Goal: Transaction & Acquisition: Obtain resource

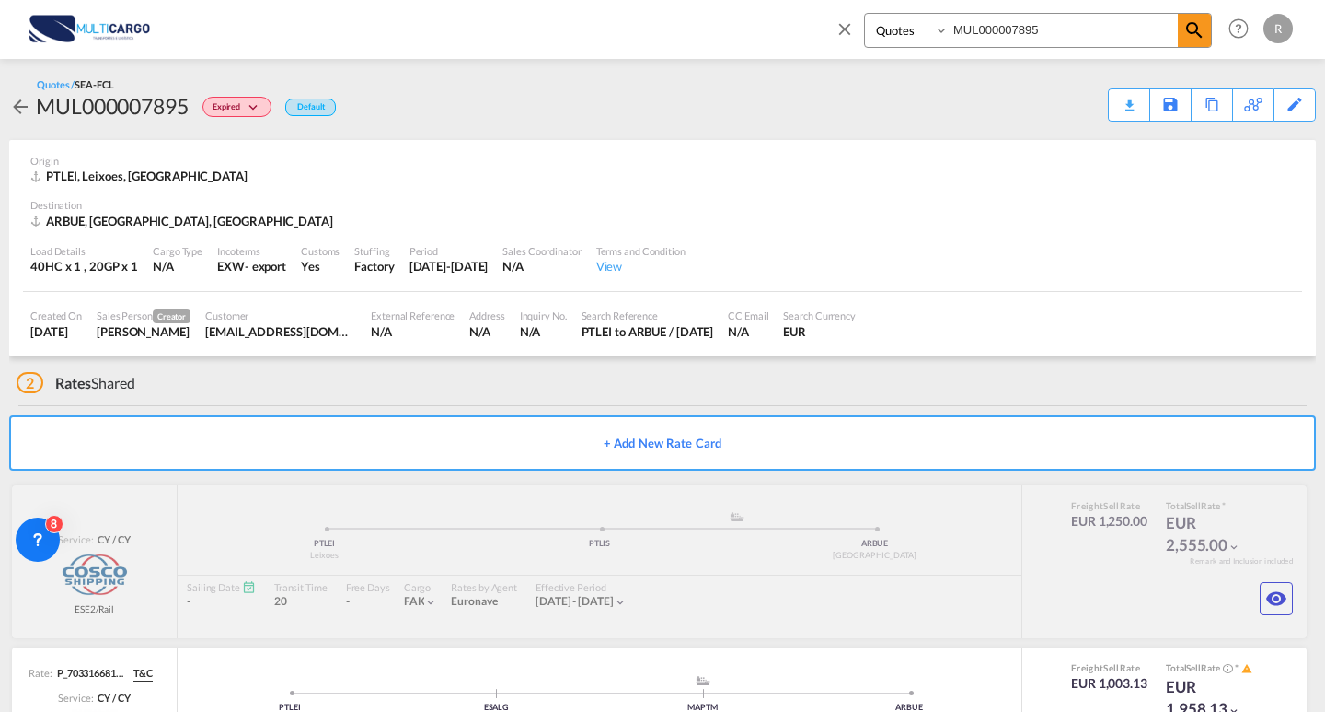
scroll to position [125, 0]
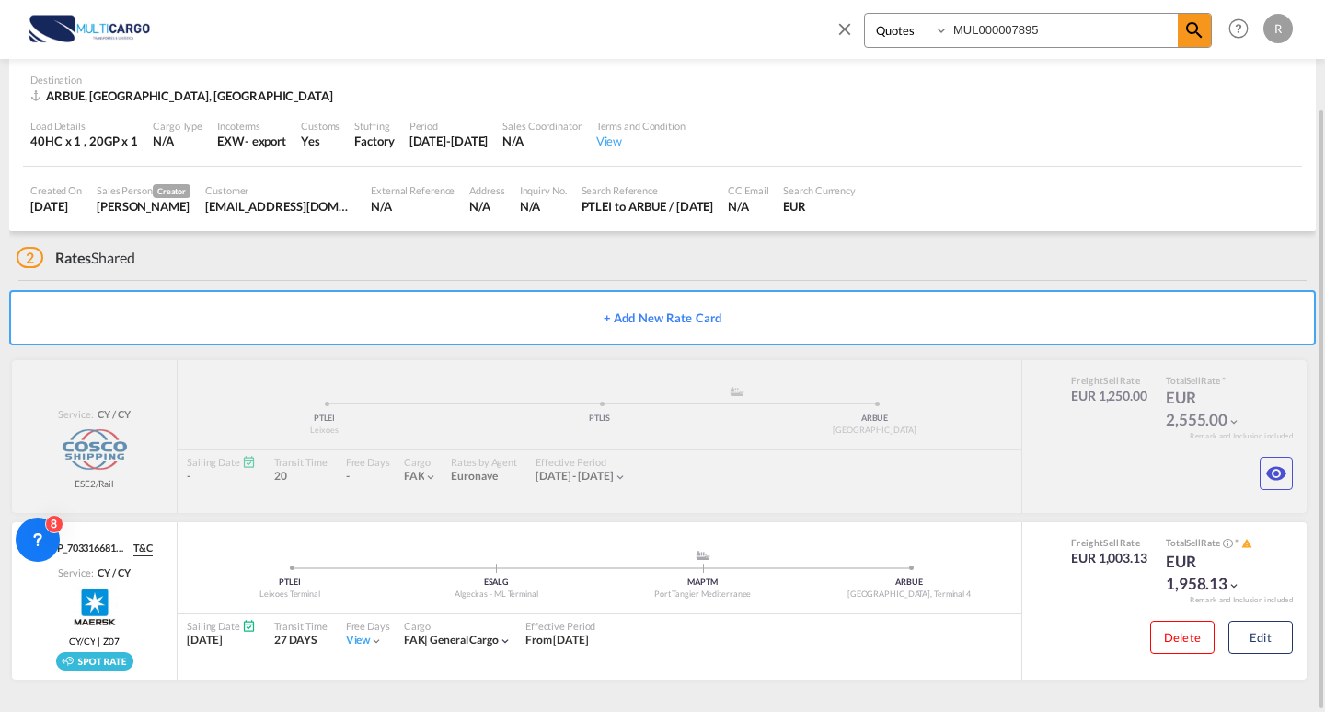
click at [857, 32] on span at bounding box center [849, 35] width 29 height 44
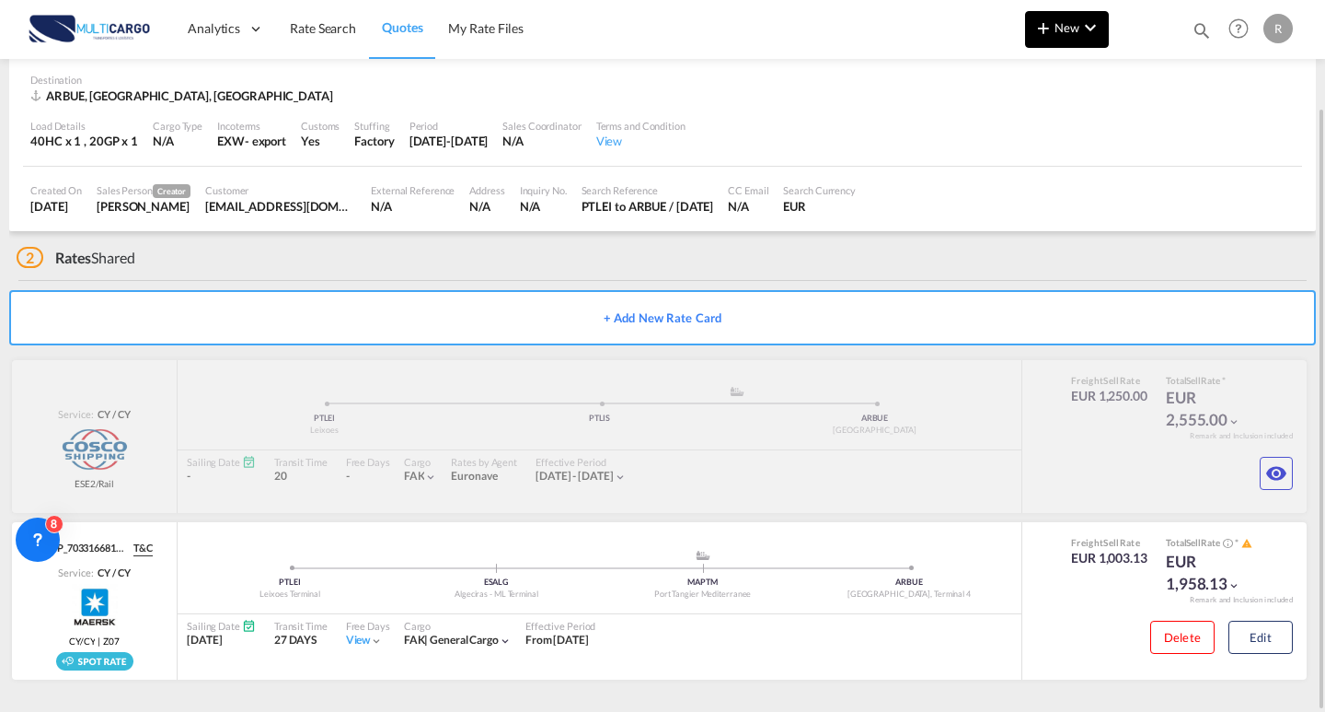
click at [1072, 24] on span "New" at bounding box center [1067, 27] width 69 height 15
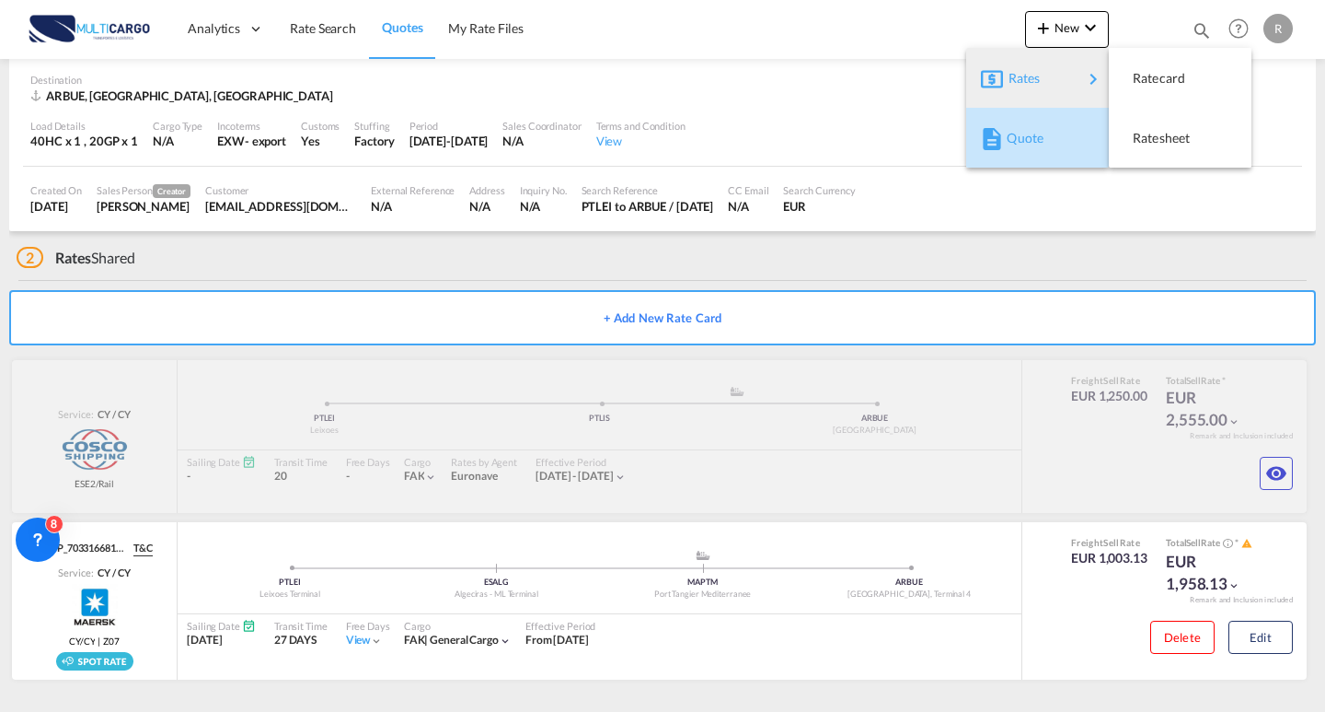
click at [1060, 127] on div "Quote" at bounding box center [1041, 138] width 68 height 46
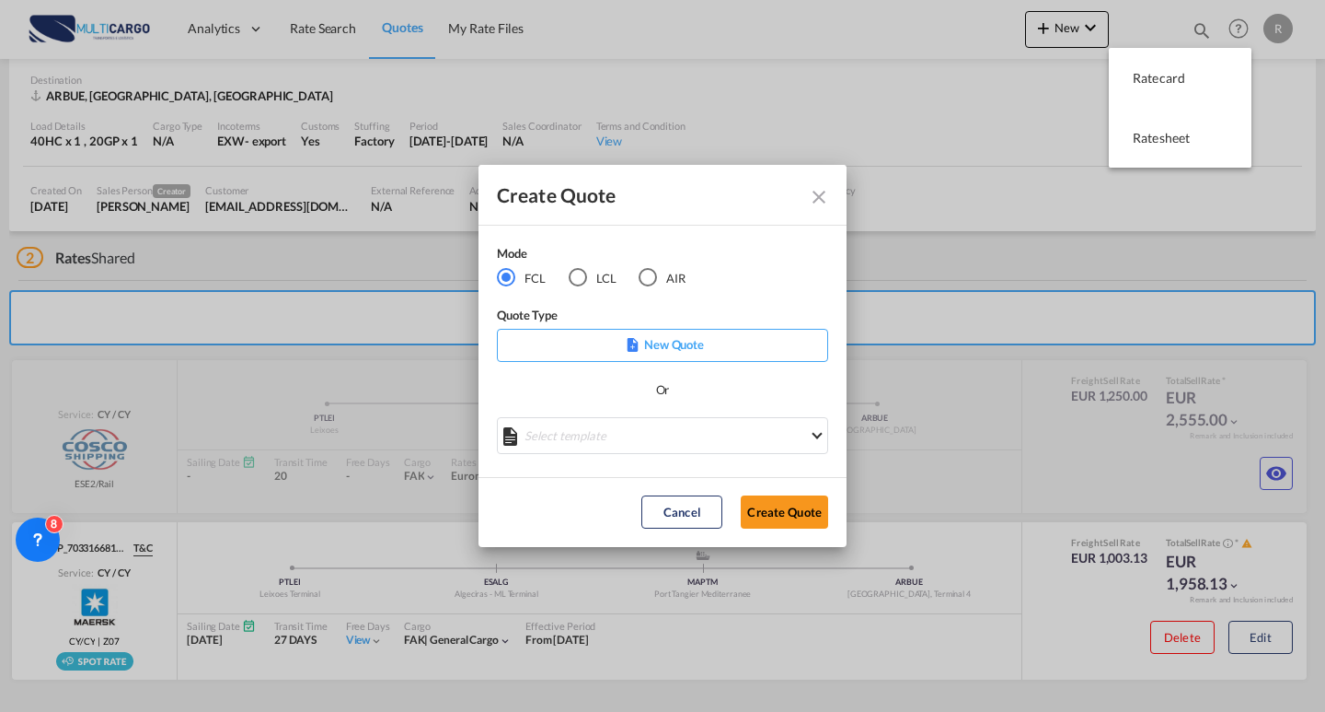
click at [612, 279] on md-radio-button "LCL" at bounding box center [593, 277] width 48 height 20
click at [627, 428] on div "Create QuoteModeFCL LCLAIR ..." at bounding box center [662, 428] width 331 height 23
click at [635, 436] on div "Create QuoteModeFCL LCLAIR ..." at bounding box center [662, 428] width 331 height 23
click at [635, 436] on md-select "Select template EXP LCL Globelink 09/2025 [PERSON_NAME] | [DATE] EXP [GEOGRAPHI…" at bounding box center [662, 435] width 331 height 37
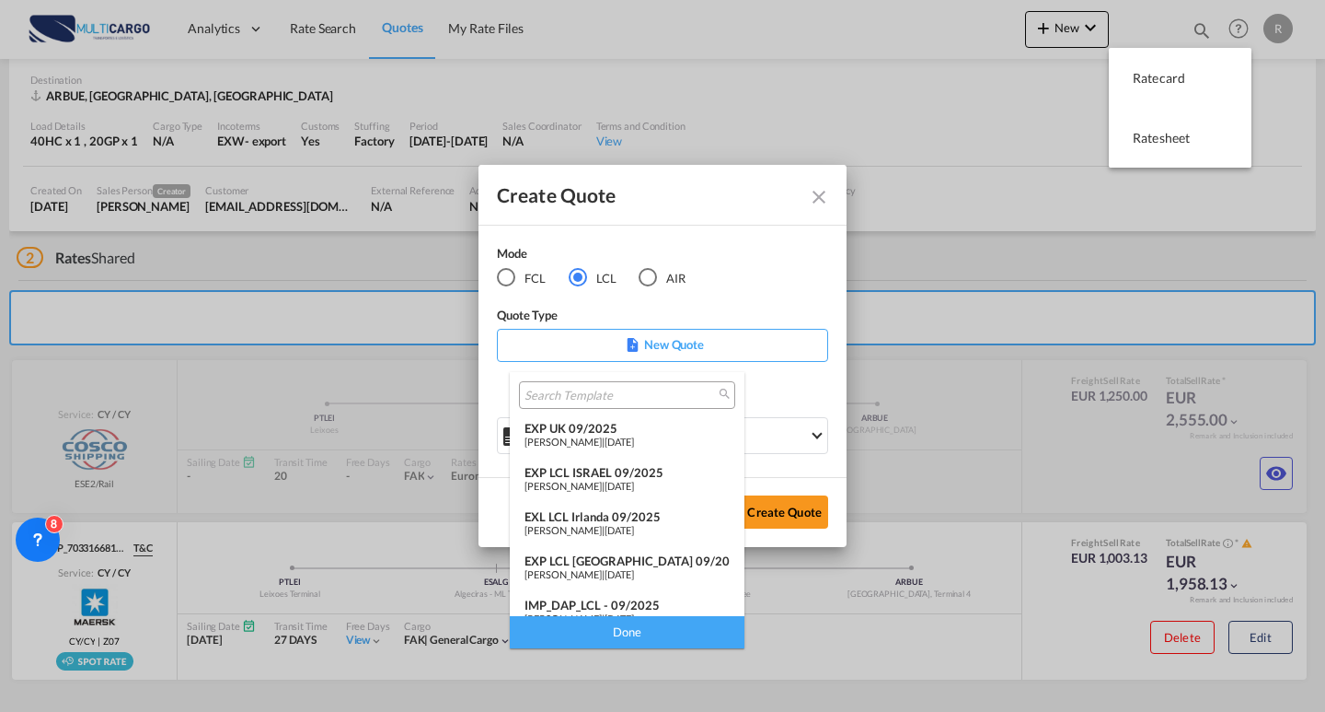
scroll to position [92, 0]
click at [627, 469] on div "EXL LCL Irlanda 09/2025" at bounding box center [627, 468] width 205 height 15
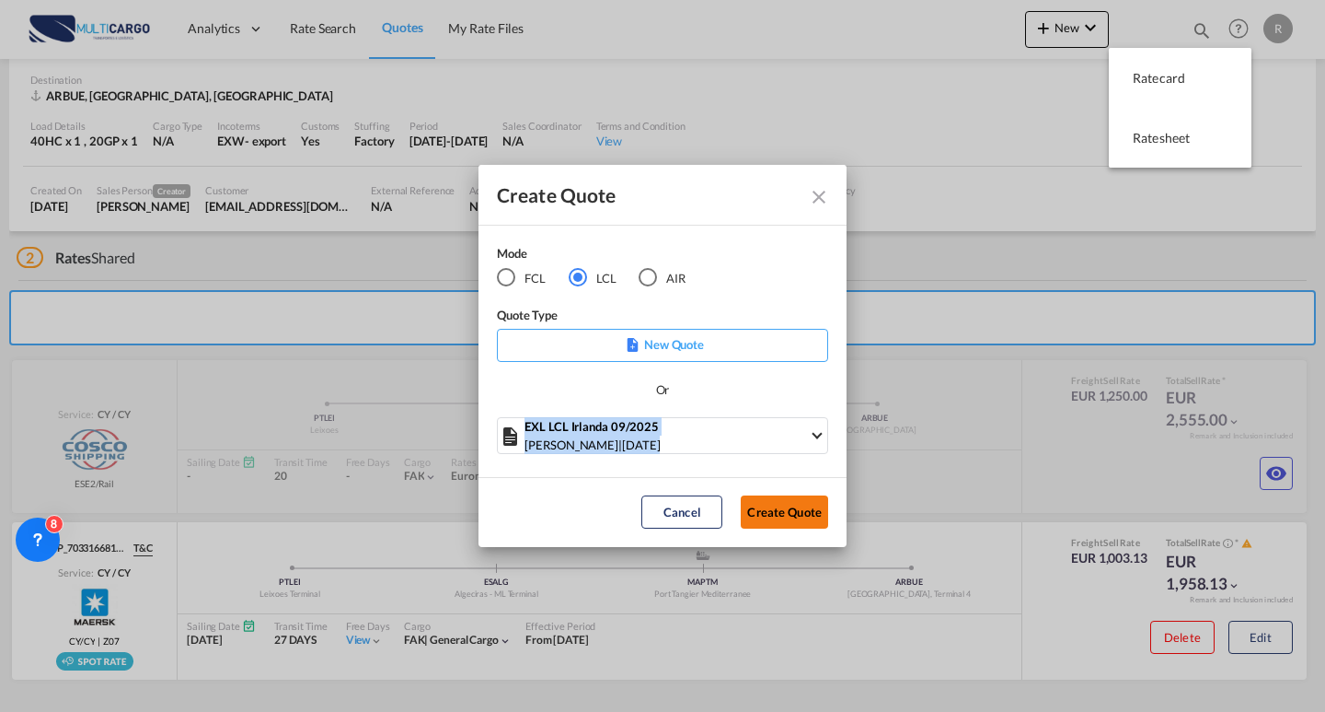
click at [763, 504] on button "Create Quote" at bounding box center [784, 511] width 87 height 33
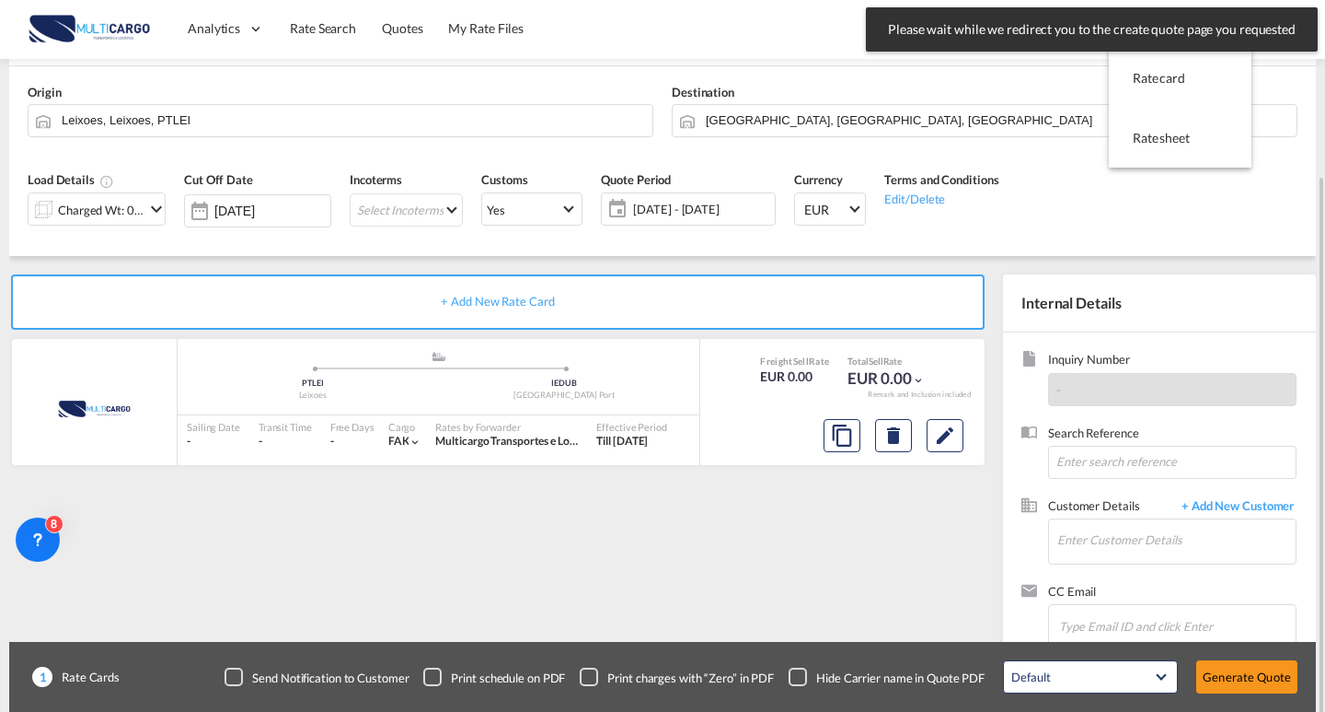
scroll to position [166, 0]
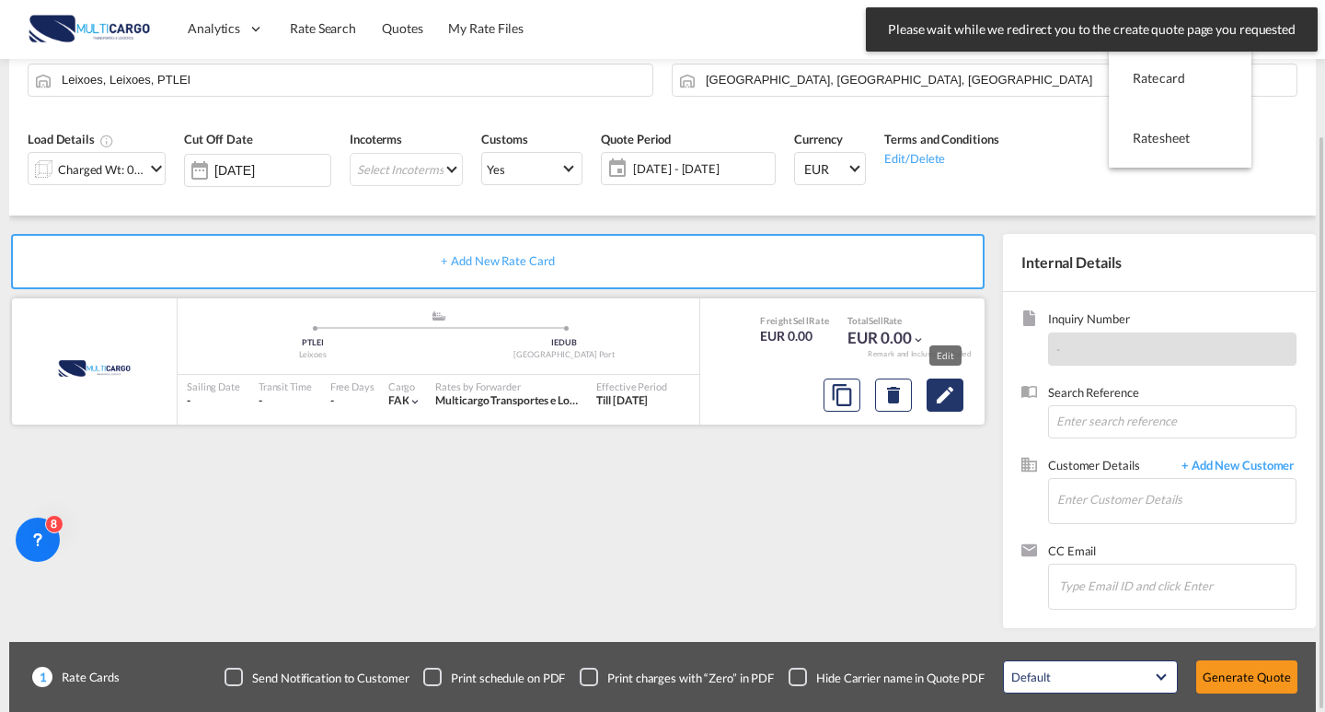
click at [960, 411] on div "Freight Sell Rate EUR 0.00 Total Sell Rate EUR 0.00 Remark and Inclusion includ…" at bounding box center [842, 361] width 285 height 126
click at [948, 390] on md-icon "Edit" at bounding box center [945, 395] width 22 height 22
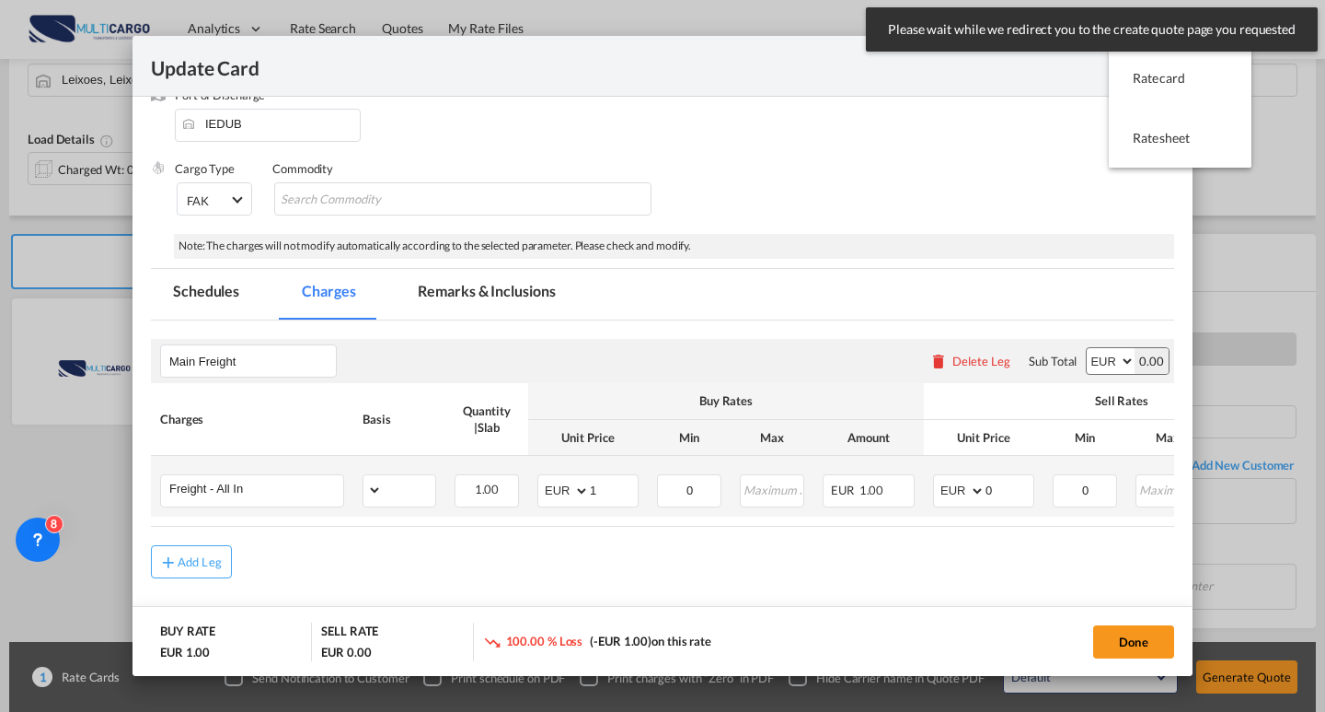
select select "per shipping bill"
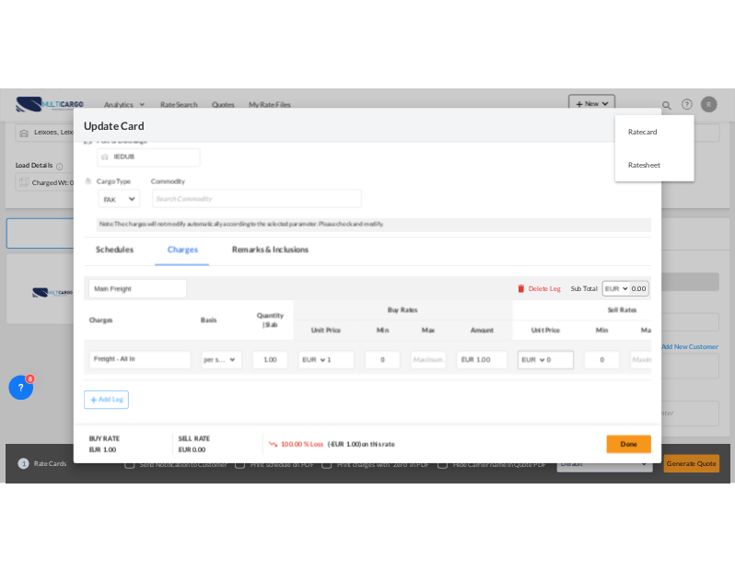
scroll to position [184, 0]
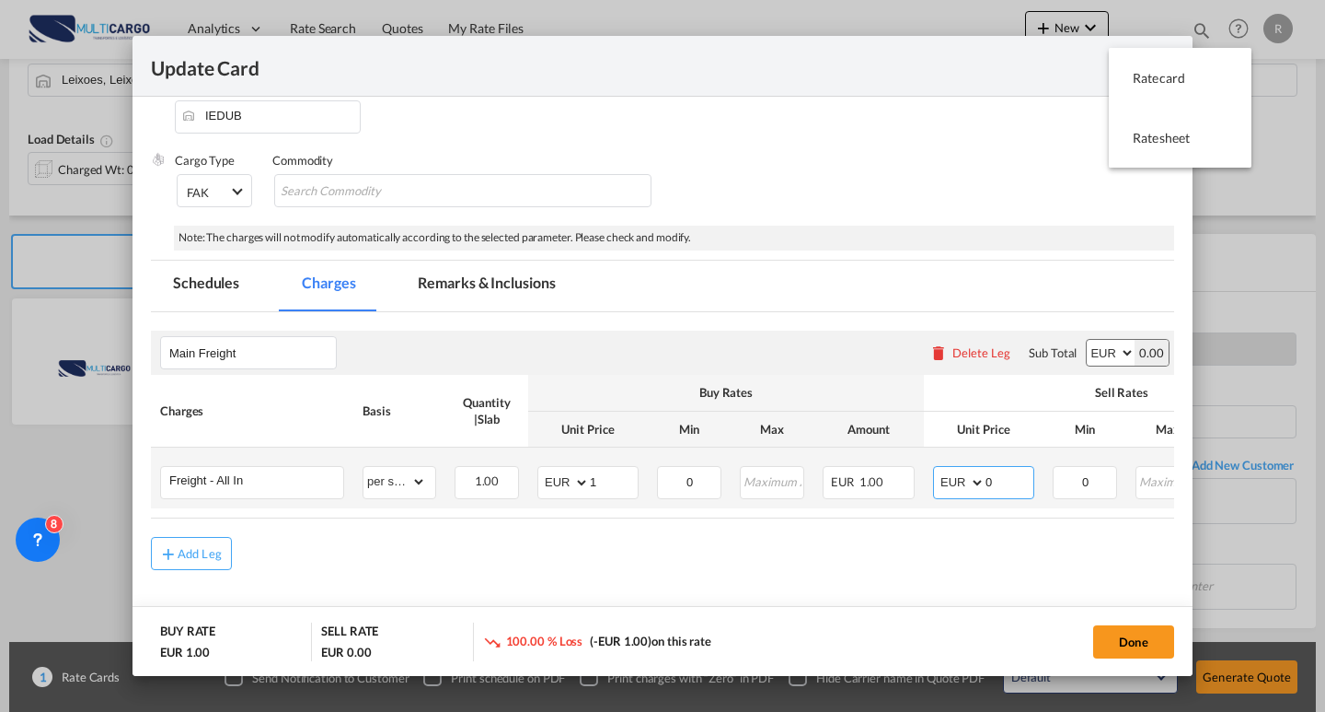
drag, startPoint x: 990, startPoint y: 489, endPoint x: 973, endPoint y: 489, distance: 16.6
click at [973, 489] on md-input-container "AED AFN ALL AMD ANG AOA ARS AUD AWG AZN BAM BBD BDT BGN BHD BIF BMD BND BOB BRL…" at bounding box center [983, 482] width 101 height 33
type input "760"
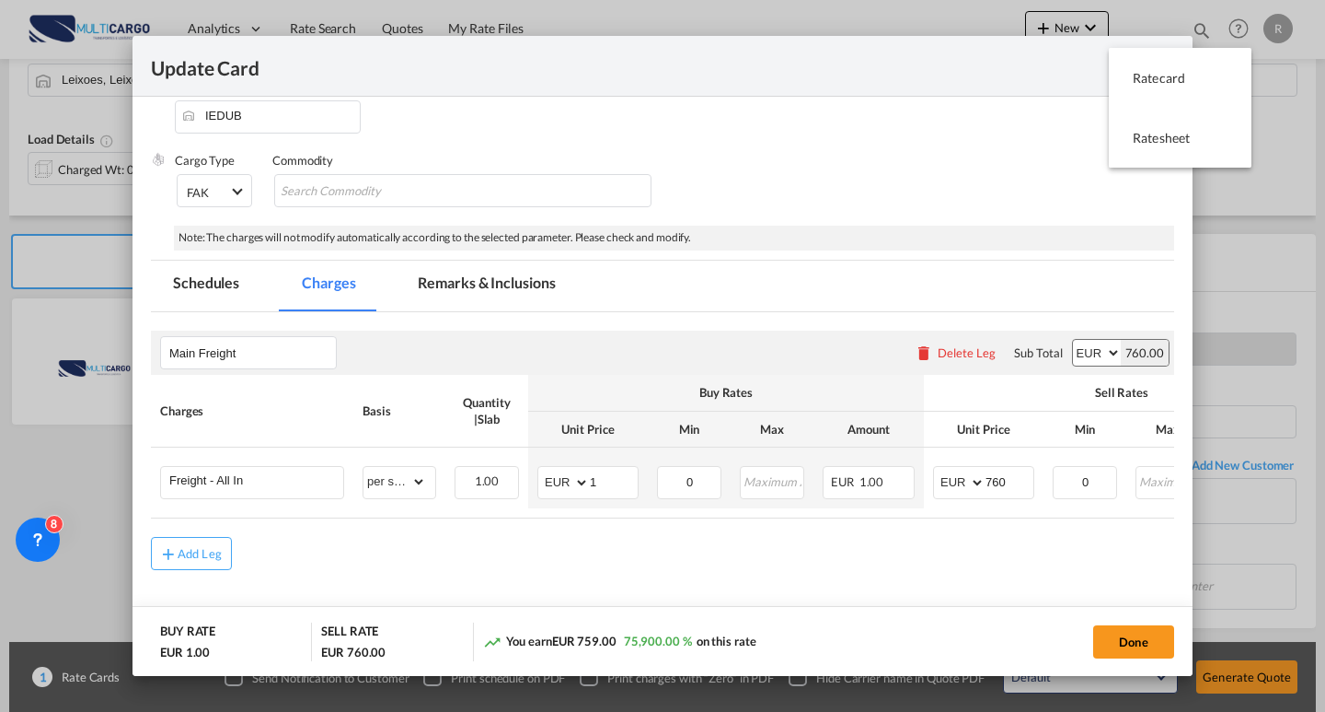
click at [1119, 639] on button "Done" at bounding box center [1134, 641] width 81 height 33
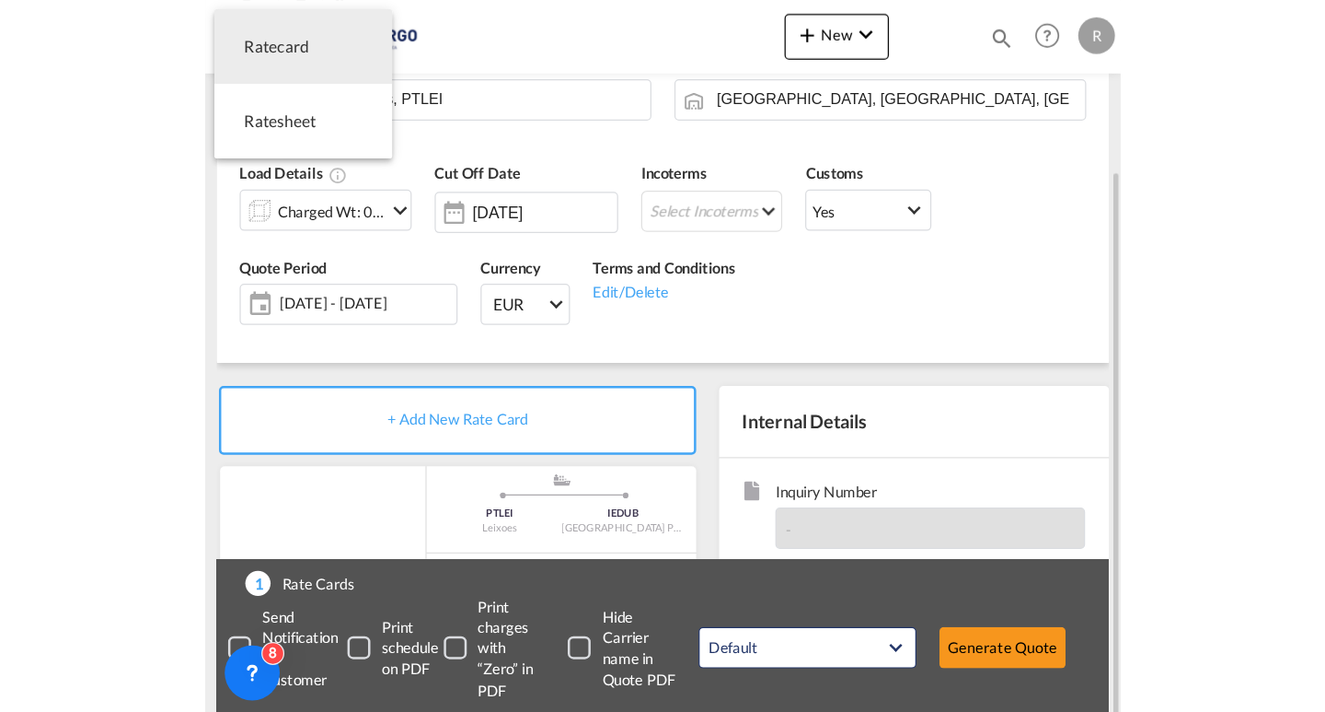
scroll to position [166, 0]
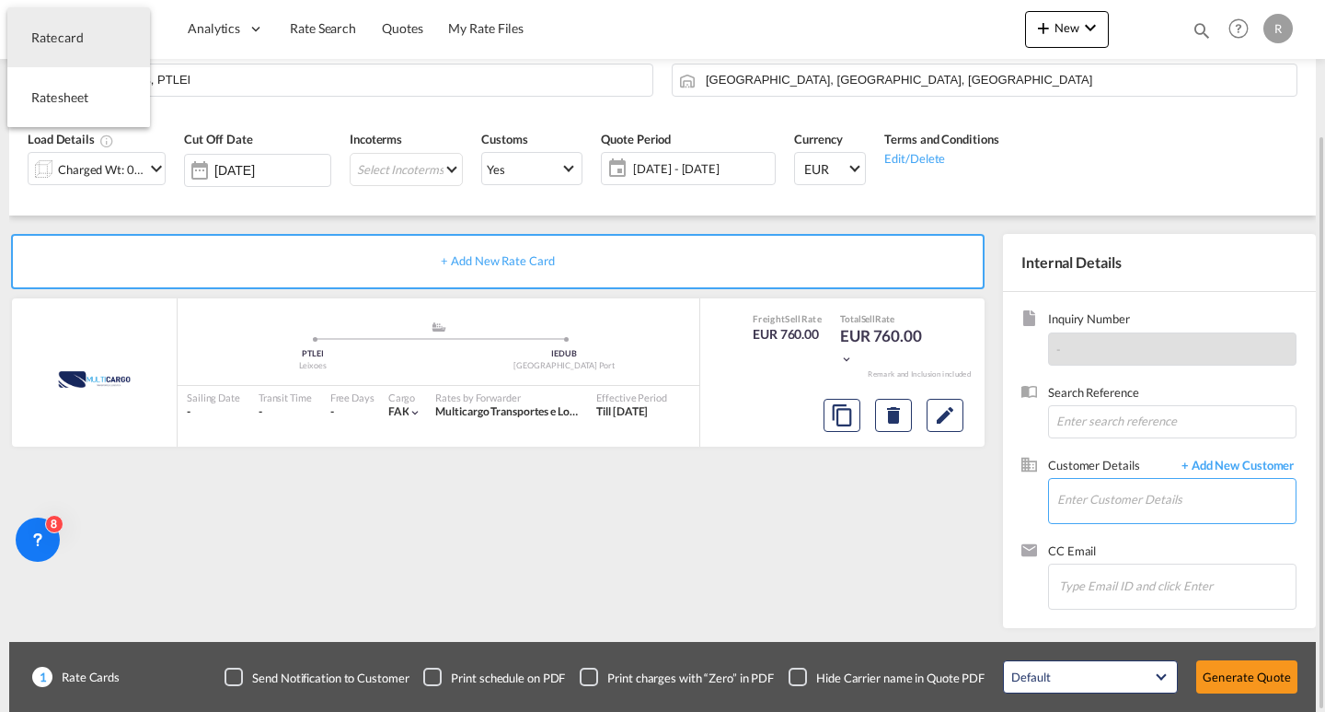
click at [1090, 489] on input "Enter Customer Details" at bounding box center [1177, 499] width 238 height 41
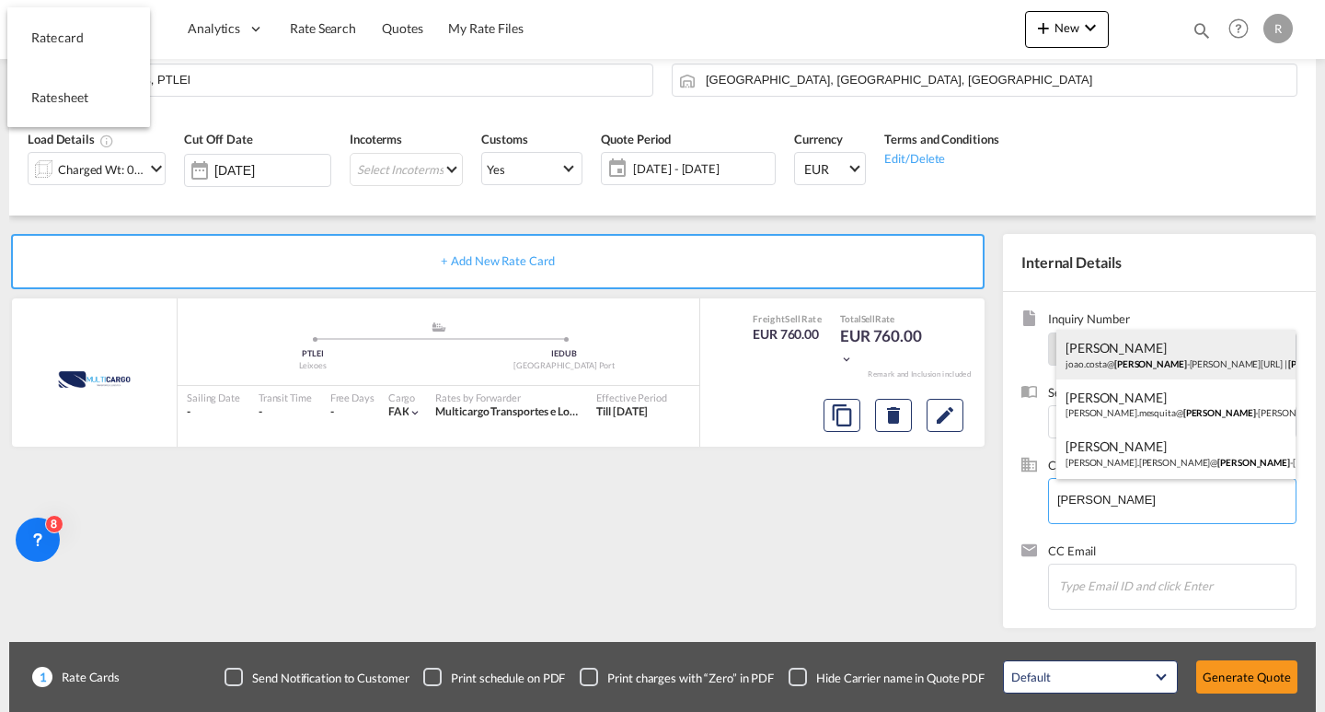
click at [1147, 362] on div "[PERSON_NAME] [PERSON_NAME].costa@ [PERSON_NAME].com | [PERSON_NAME] + [PERSON_…" at bounding box center [1176, 355] width 239 height 50
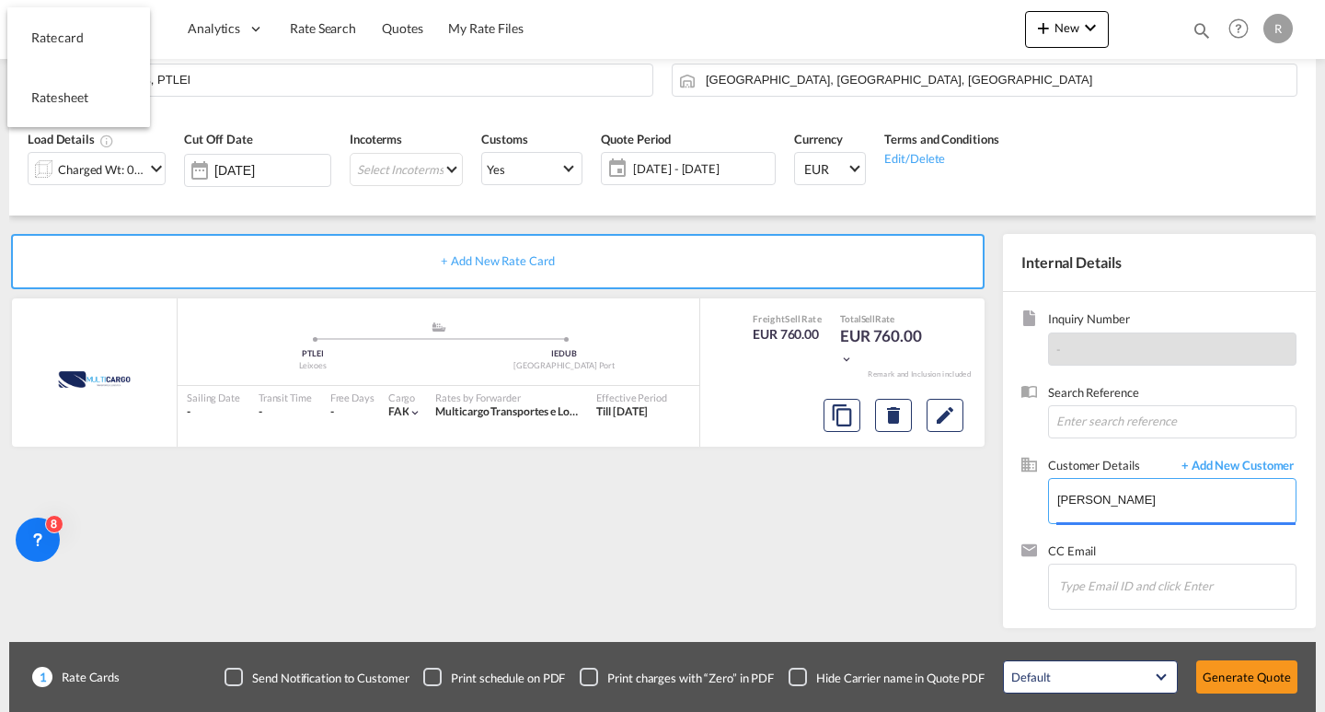
type input "[PERSON_NAME] + [PERSON_NAME], [PERSON_NAME], [PERSON_NAME][EMAIL_ADDRESS][PERS…"
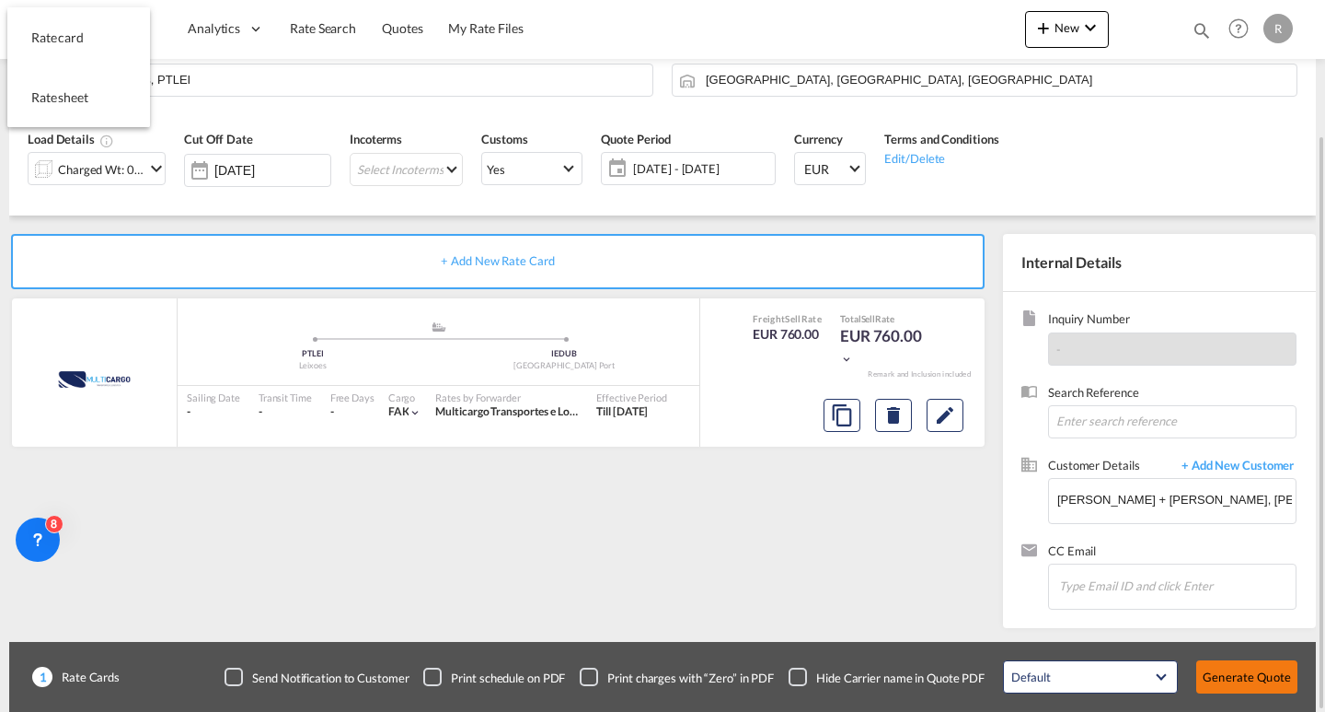
click at [1234, 684] on button "Generate Quote" at bounding box center [1247, 676] width 101 height 33
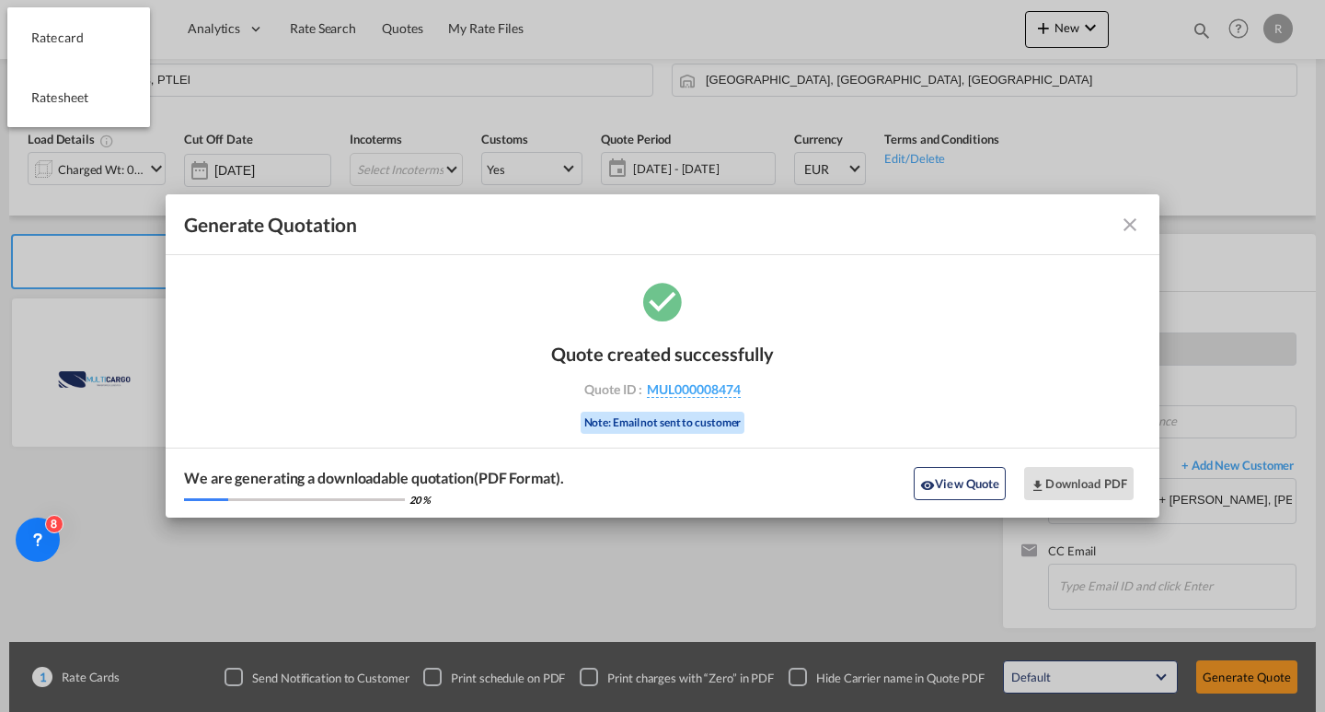
click at [681, 399] on div "Quote created successfully Quote ID : MUL000008474 Note: Email not sent to cust…" at bounding box center [662, 386] width 223 height 124
click at [681, 390] on span "MUL000008474" at bounding box center [694, 389] width 94 height 17
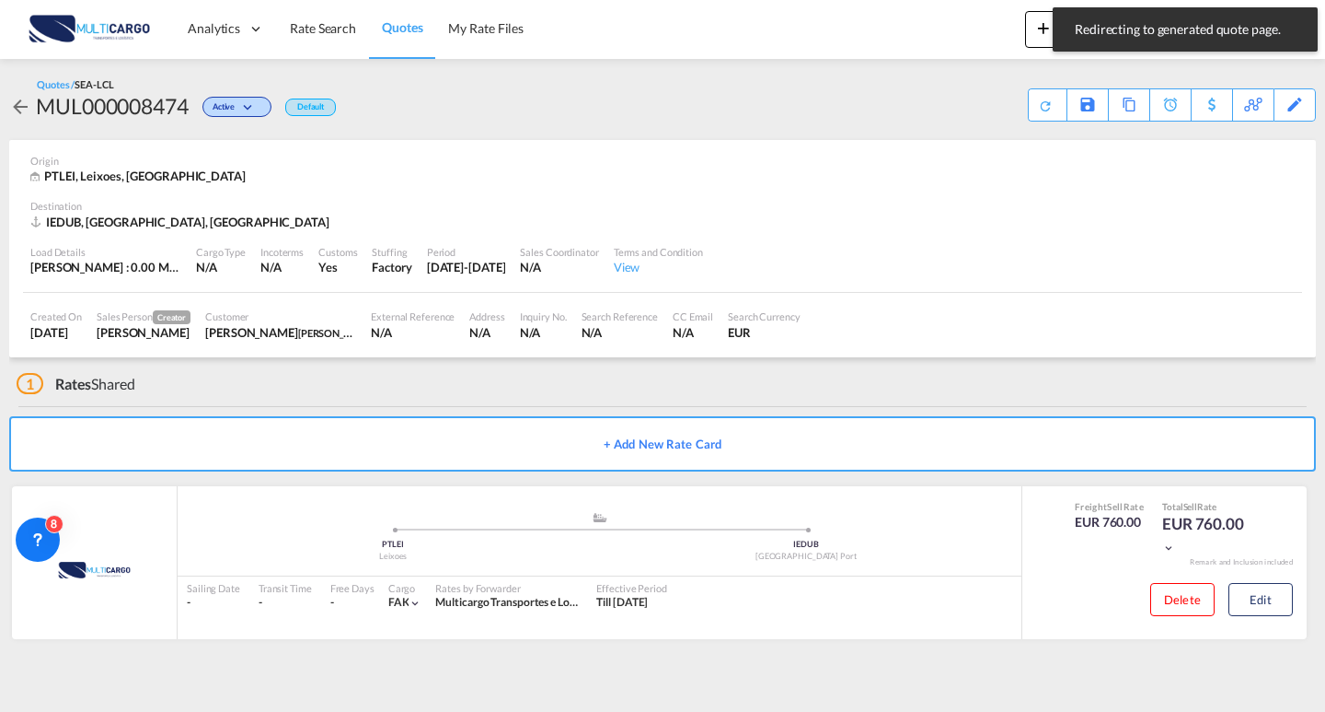
click at [143, 106] on div "MUL000008474" at bounding box center [112, 105] width 153 height 29
copy div "MUL000008474"
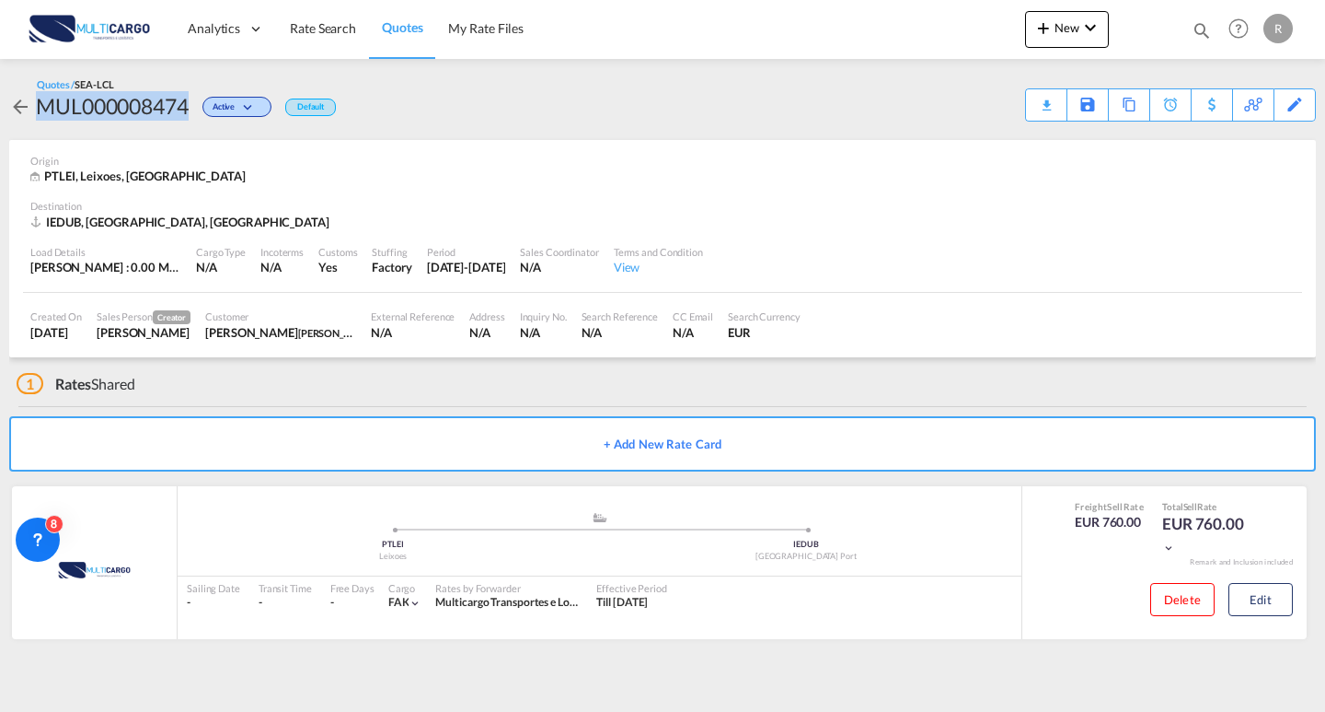
click at [425, 30] on link "Quotes" at bounding box center [402, 29] width 66 height 60
